Goal: Information Seeking & Learning: Check status

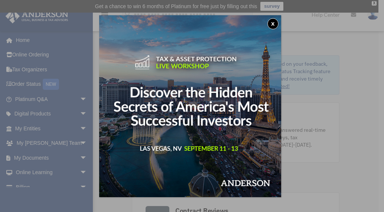
click at [274, 25] on button "x" at bounding box center [273, 23] width 11 height 11
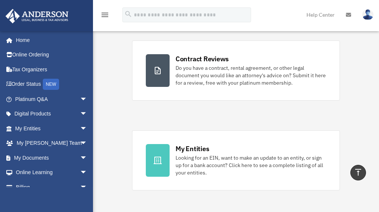
scroll to position [159, 0]
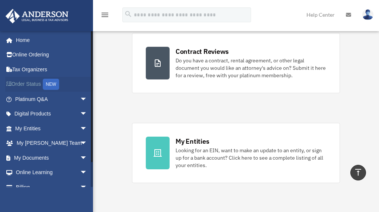
click at [26, 84] on link "Order Status NEW" at bounding box center [51, 84] width 93 height 15
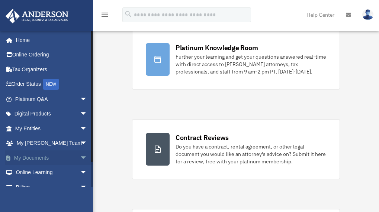
click at [81, 157] on span "arrow_drop_down" at bounding box center [87, 158] width 15 height 15
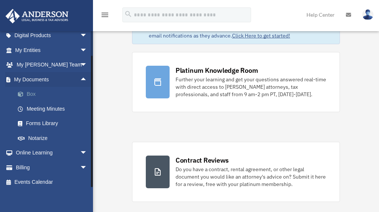
scroll to position [83, 0]
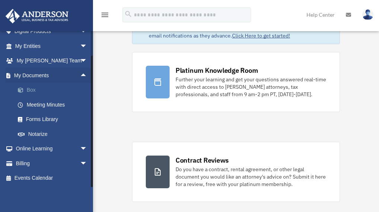
click at [31, 91] on link "Box" at bounding box center [54, 90] width 88 height 15
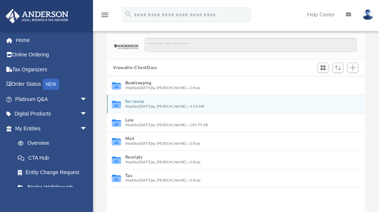
scroll to position [47, 0]
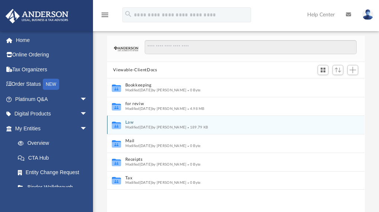
click at [163, 129] on span "Modified Fri Aug 8 2025 by Merilin Altamirano" at bounding box center [155, 128] width 61 height 4
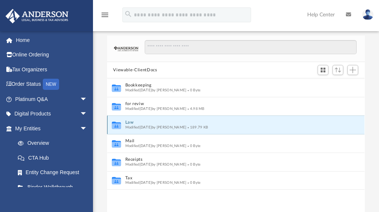
click at [118, 125] on icon "grid" at bounding box center [116, 126] width 9 height 6
click at [122, 127] on icon "Collaborated Folder" at bounding box center [116, 125] width 11 height 12
click at [113, 128] on icon "grid" at bounding box center [116, 126] width 9 height 6
click at [128, 120] on div "Collaborated Folder Law Modified Fri Aug 8 2025 by Merilin Altamirano 189.79 KB" at bounding box center [235, 125] width 257 height 19
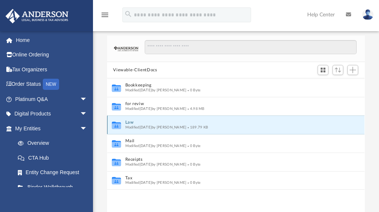
click at [129, 123] on button "Law" at bounding box center [230, 122] width 211 height 5
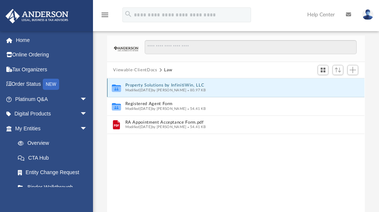
click at [174, 85] on button "Property Solutions by InfinitiWin, LLC" at bounding box center [230, 85] width 211 height 5
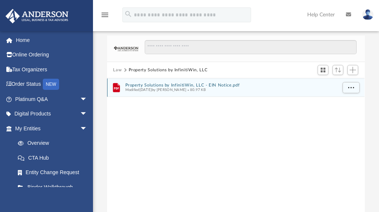
click at [174, 85] on button "Property Solutions by InfinitiWin, LLC - EIN Notice.pdf" at bounding box center [230, 85] width 211 height 5
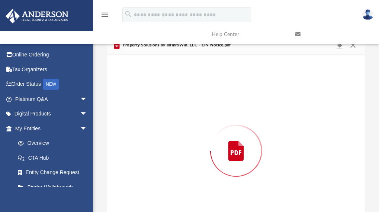
click at [174, 85] on div "Preview" at bounding box center [235, 151] width 257 height 192
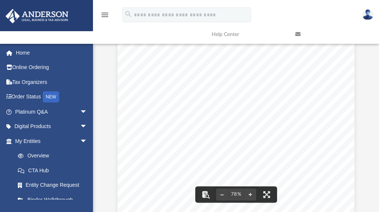
click at [259, 139] on div "Page 1" at bounding box center [235, 179] width 237 height 306
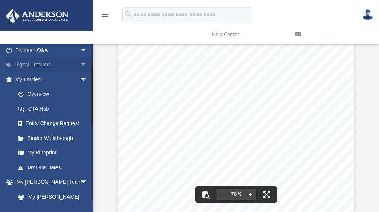
scroll to position [62, 0]
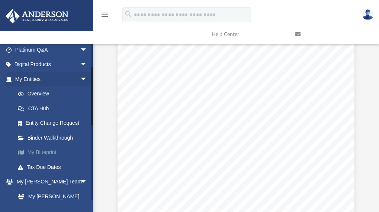
click at [46, 152] on link "My Blueprint" at bounding box center [54, 152] width 88 height 15
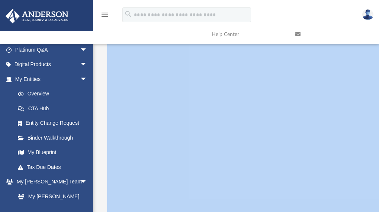
scroll to position [80, 0]
click at [265, 31] on link "Help Center" at bounding box center [248, 34] width 84 height 29
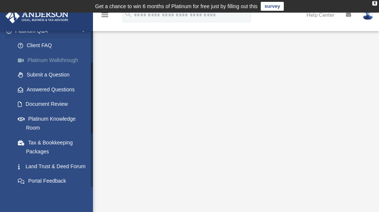
scroll to position [68, 0]
click at [45, 103] on link "Document Review" at bounding box center [54, 104] width 88 height 15
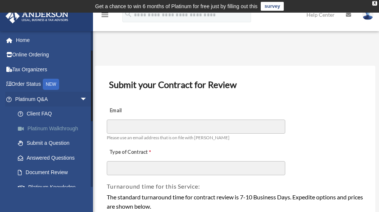
scroll to position [48, 0]
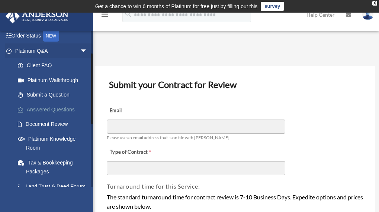
click at [48, 110] on link "Answered Questions" at bounding box center [54, 109] width 88 height 15
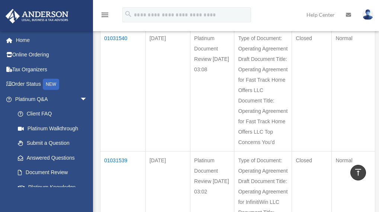
scroll to position [101, 0]
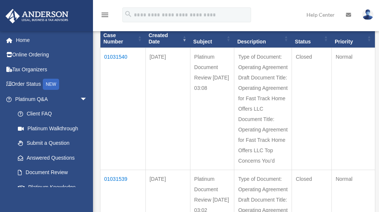
click at [118, 57] on td "01031540" at bounding box center [122, 109] width 45 height 122
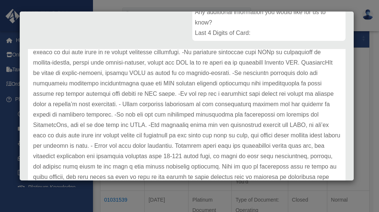
scroll to position [149, 0]
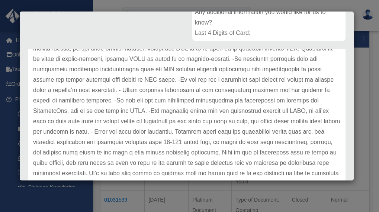
click at [189, 128] on p at bounding box center [186, 64] width 307 height 250
